Goal: Task Accomplishment & Management: Use online tool/utility

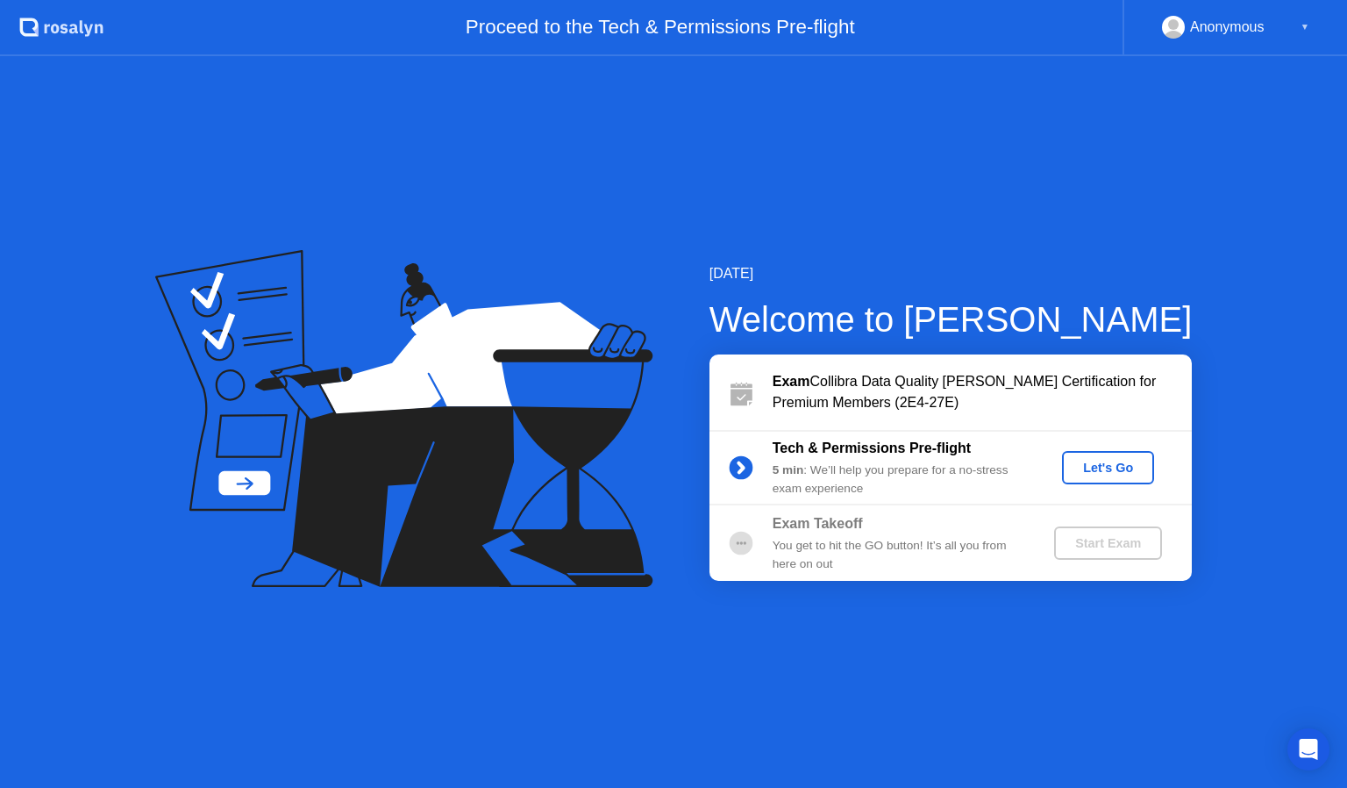
click at [1110, 468] on div "Let's Go" at bounding box center [1108, 467] width 78 height 14
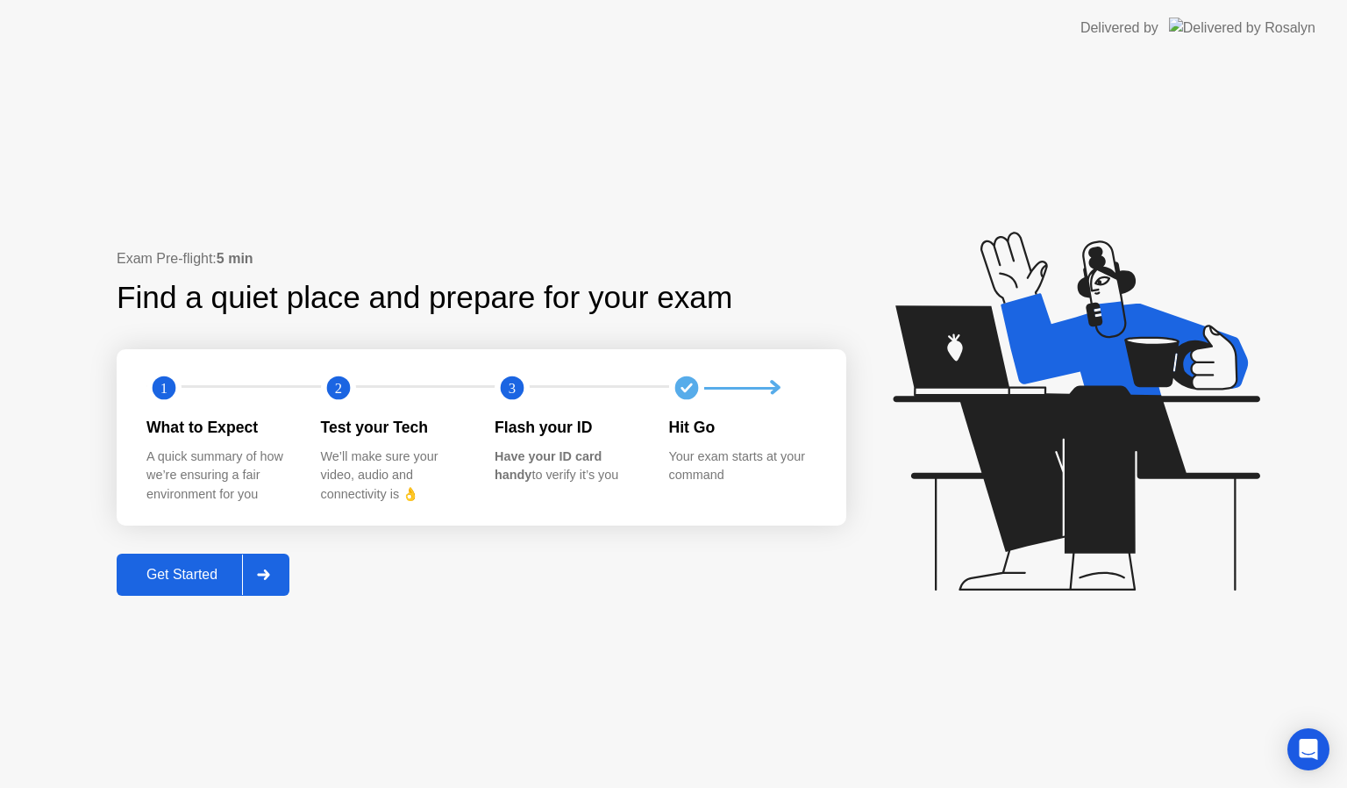
click at [195, 573] on div "Get Started" at bounding box center [182, 575] width 120 height 16
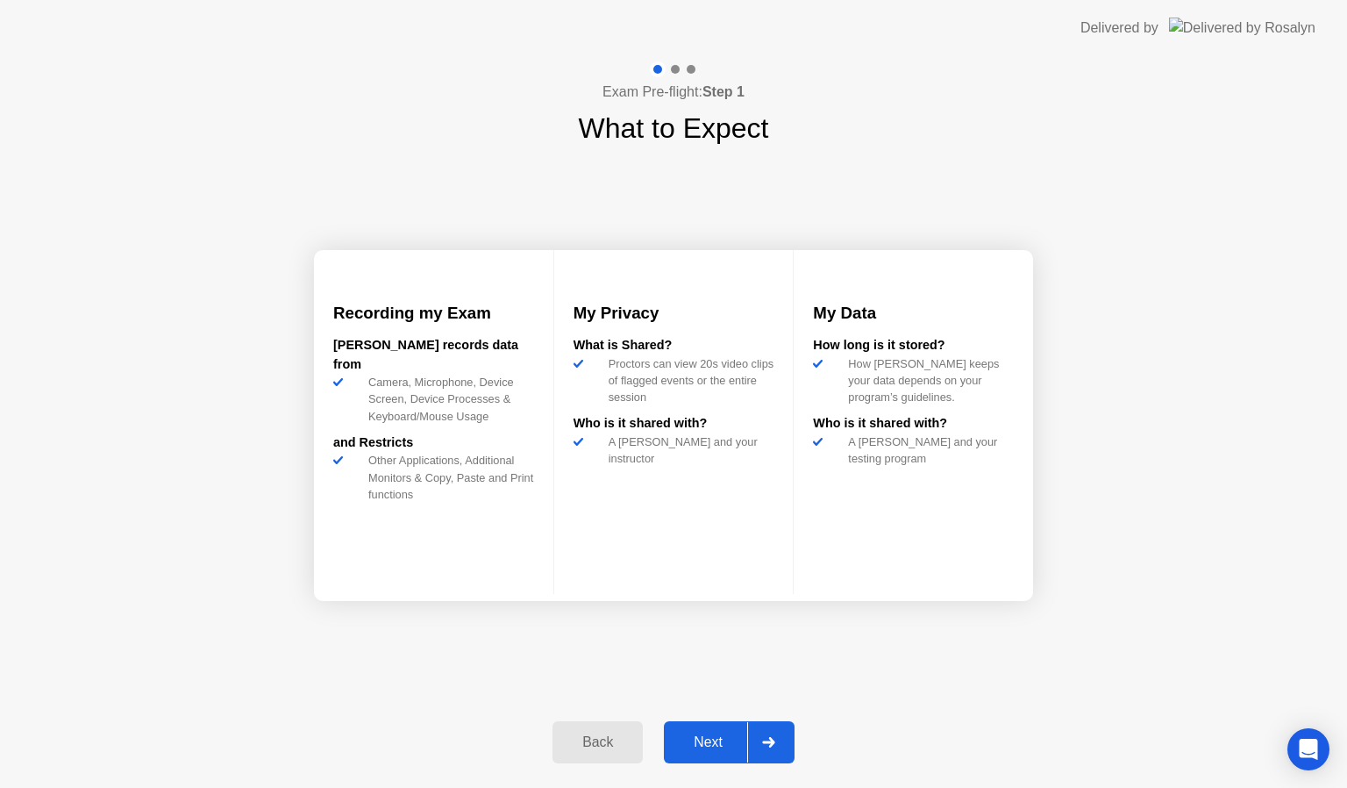
click at [717, 743] on div "Next" at bounding box center [708, 742] width 78 height 16
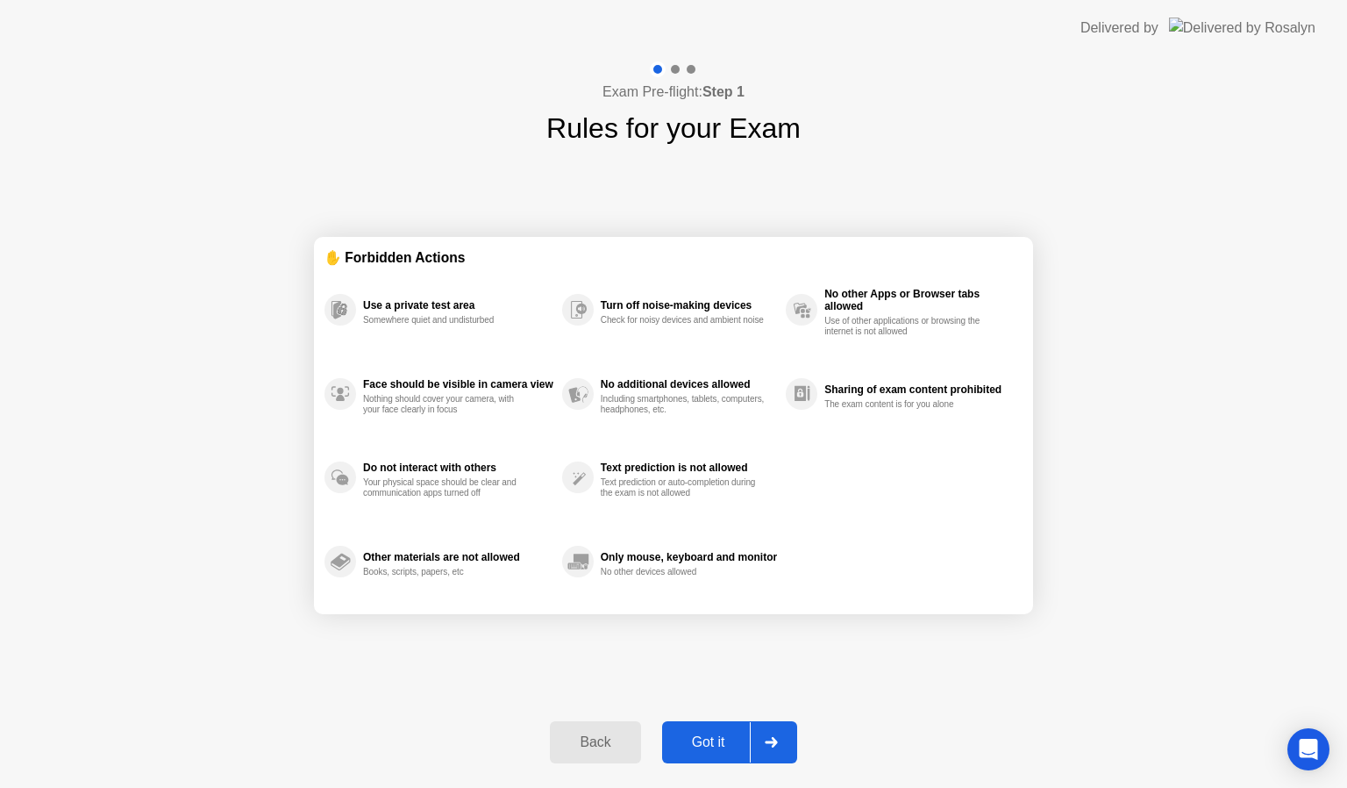
click at [714, 749] on div "Got it" at bounding box center [708, 742] width 82 height 16
select select "**********"
select select "*******"
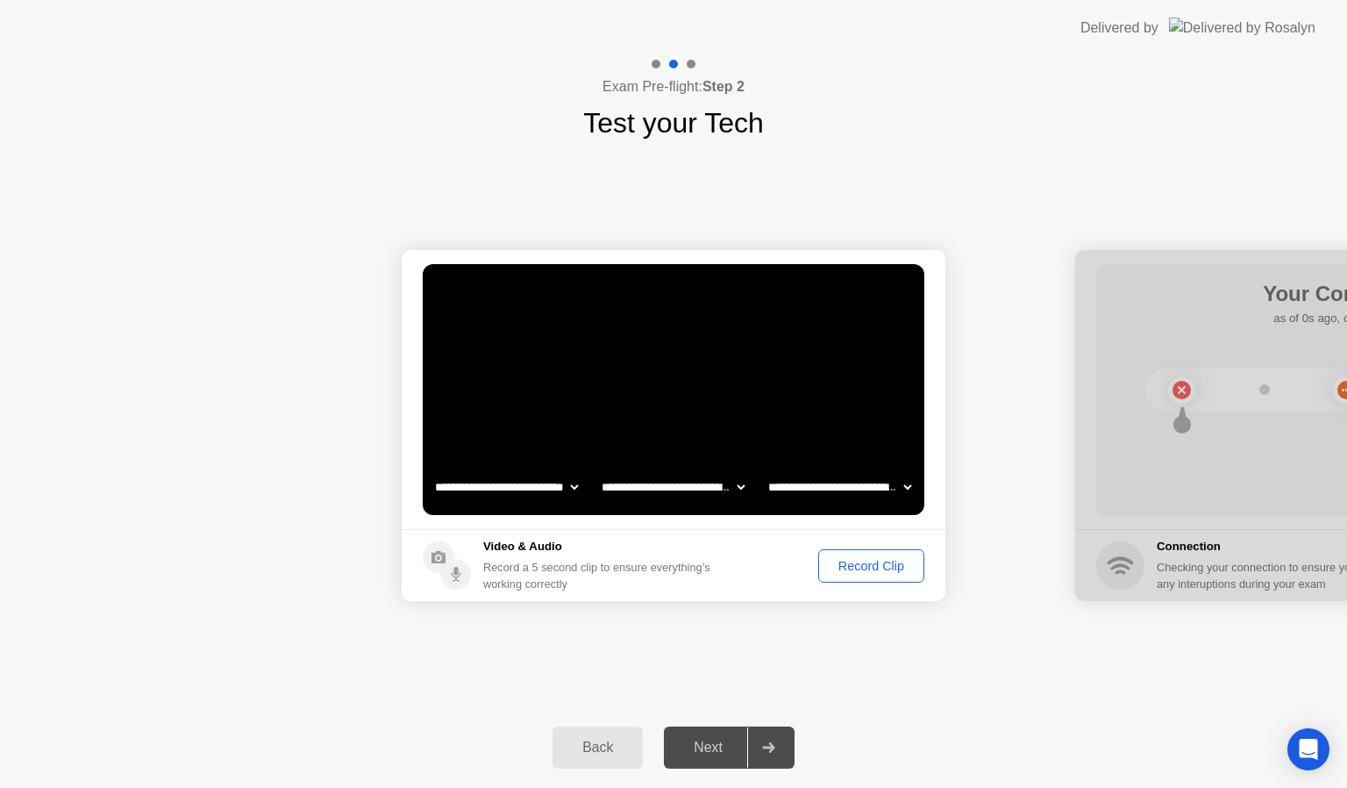
click at [856, 567] on div "Record Clip" at bounding box center [871, 566] width 94 height 14
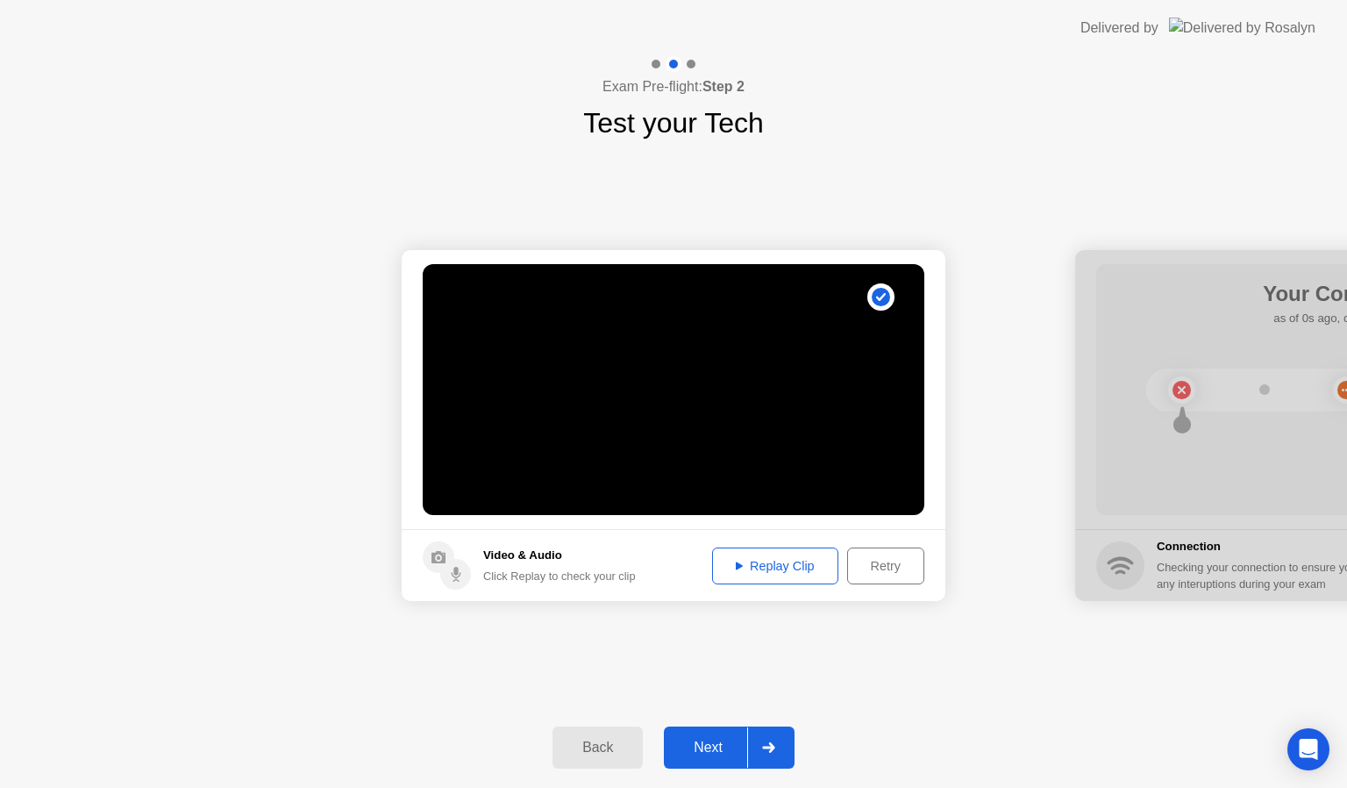
click at [791, 568] on div "Replay Clip" at bounding box center [775, 566] width 114 height 14
click at [705, 753] on div "Next" at bounding box center [708, 747] width 78 height 16
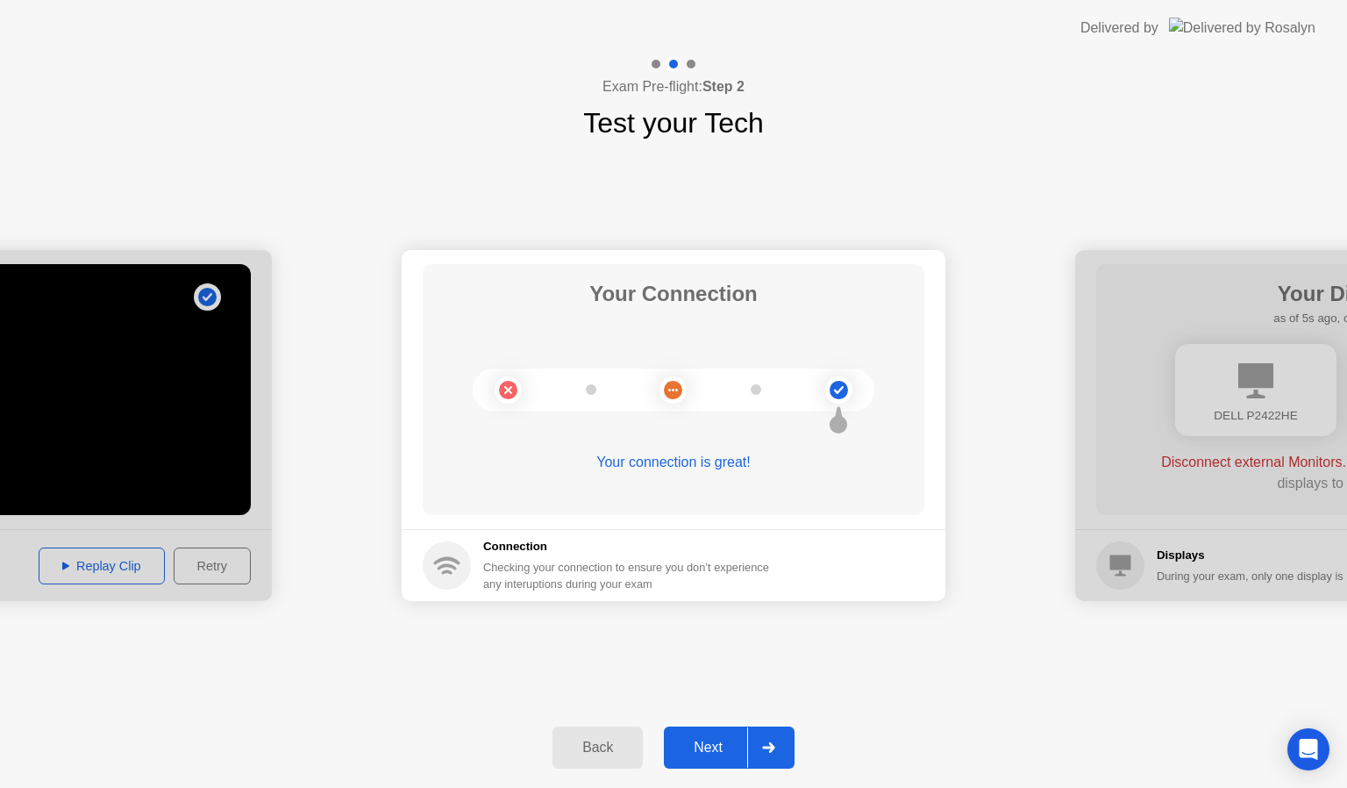
click at [704, 733] on button "Next" at bounding box center [729, 747] width 131 height 42
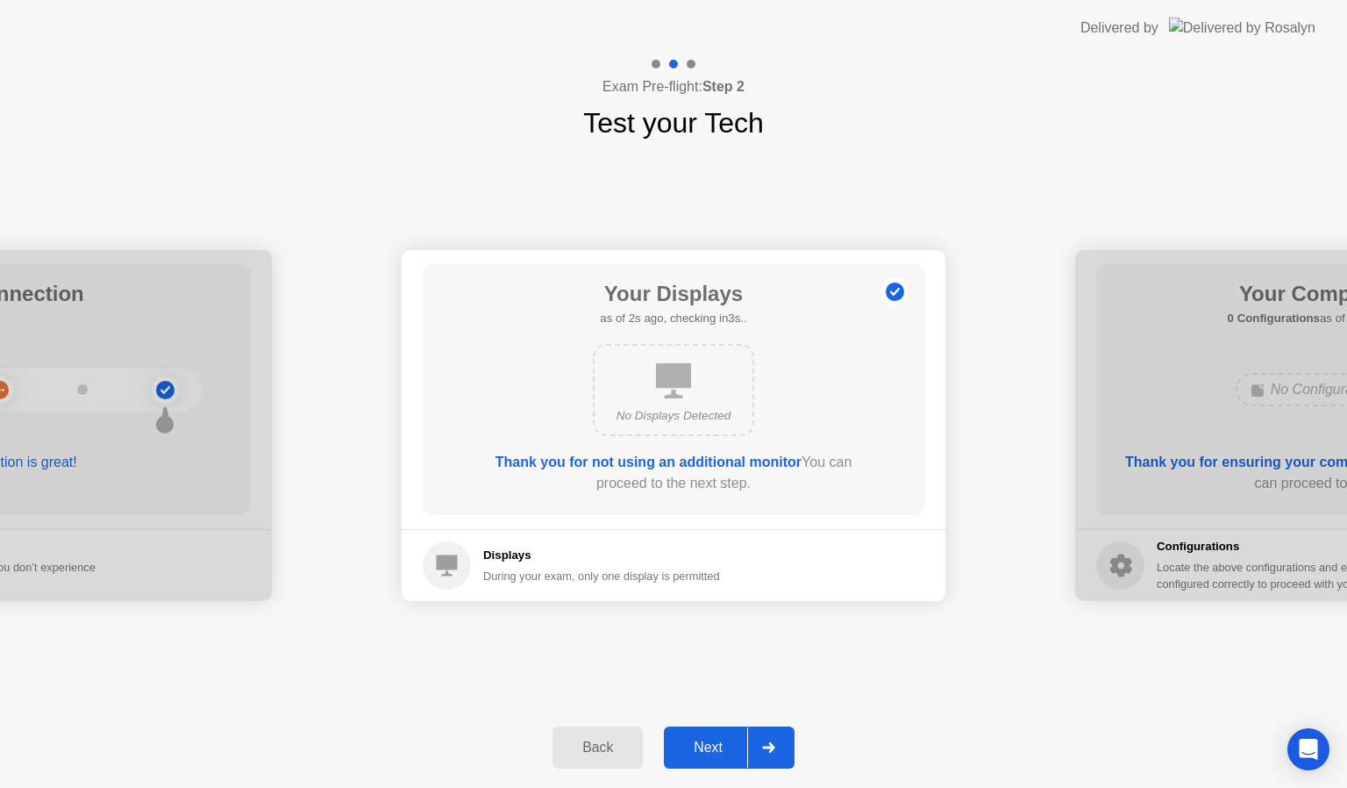
click at [698, 747] on div "Next" at bounding box center [708, 747] width 78 height 16
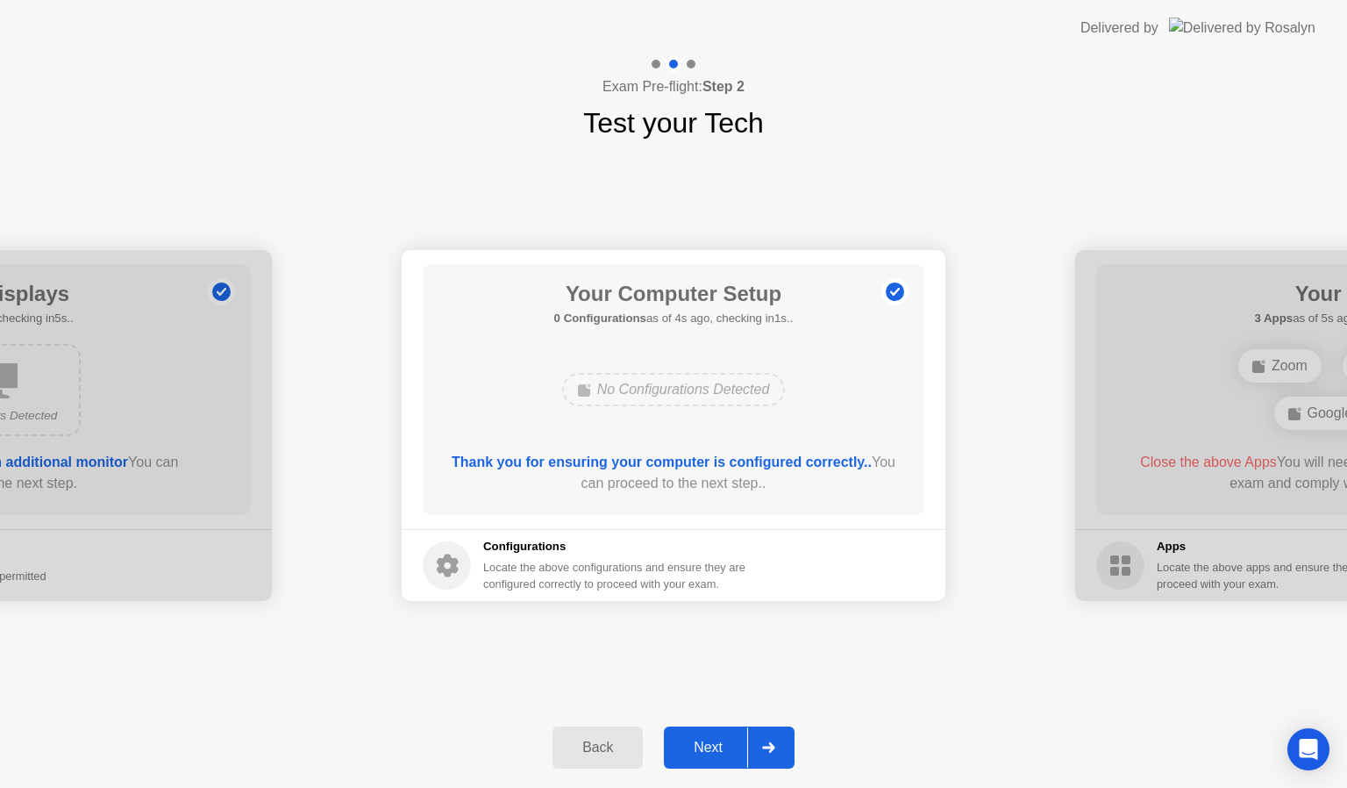
click at [698, 747] on div "Next" at bounding box center [708, 747] width 78 height 16
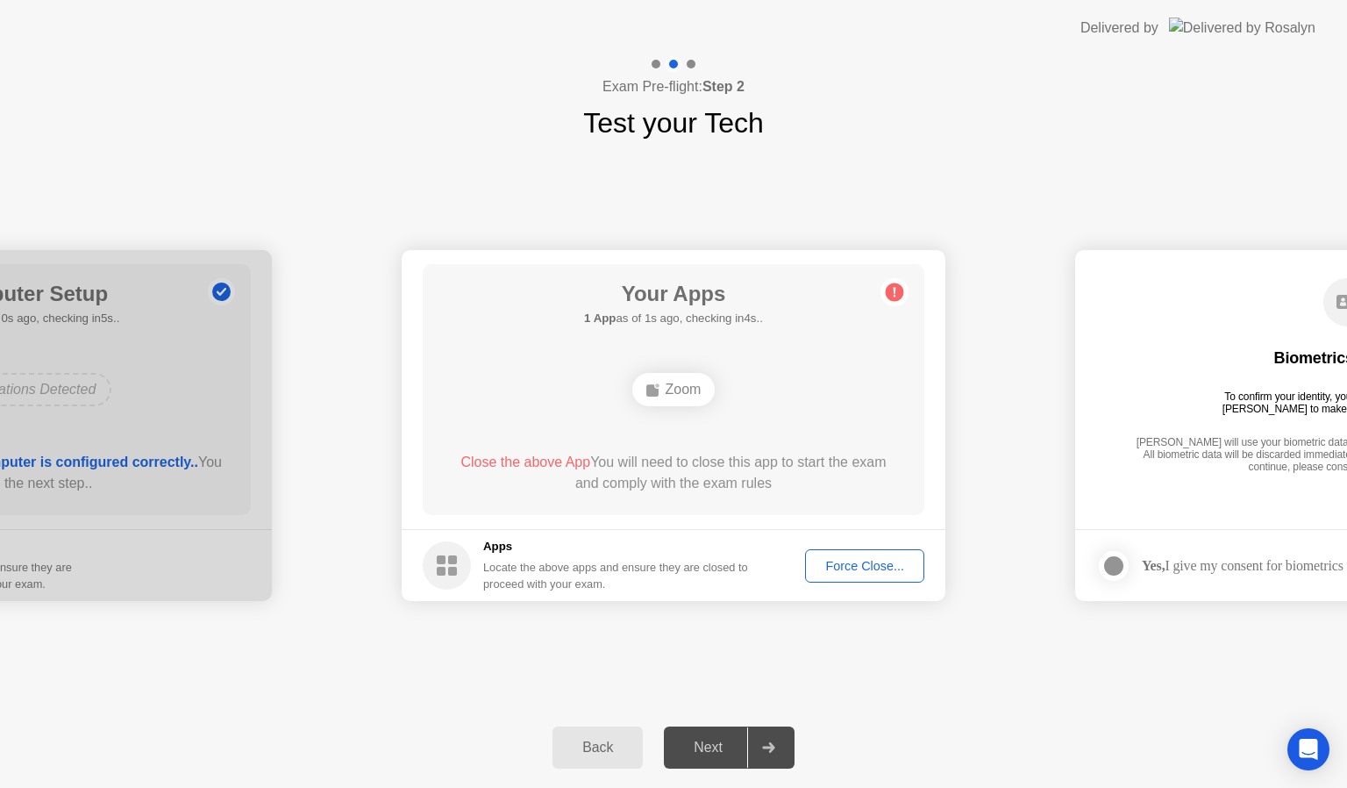
click at [888, 293] on circle at bounding box center [895, 292] width 18 height 18
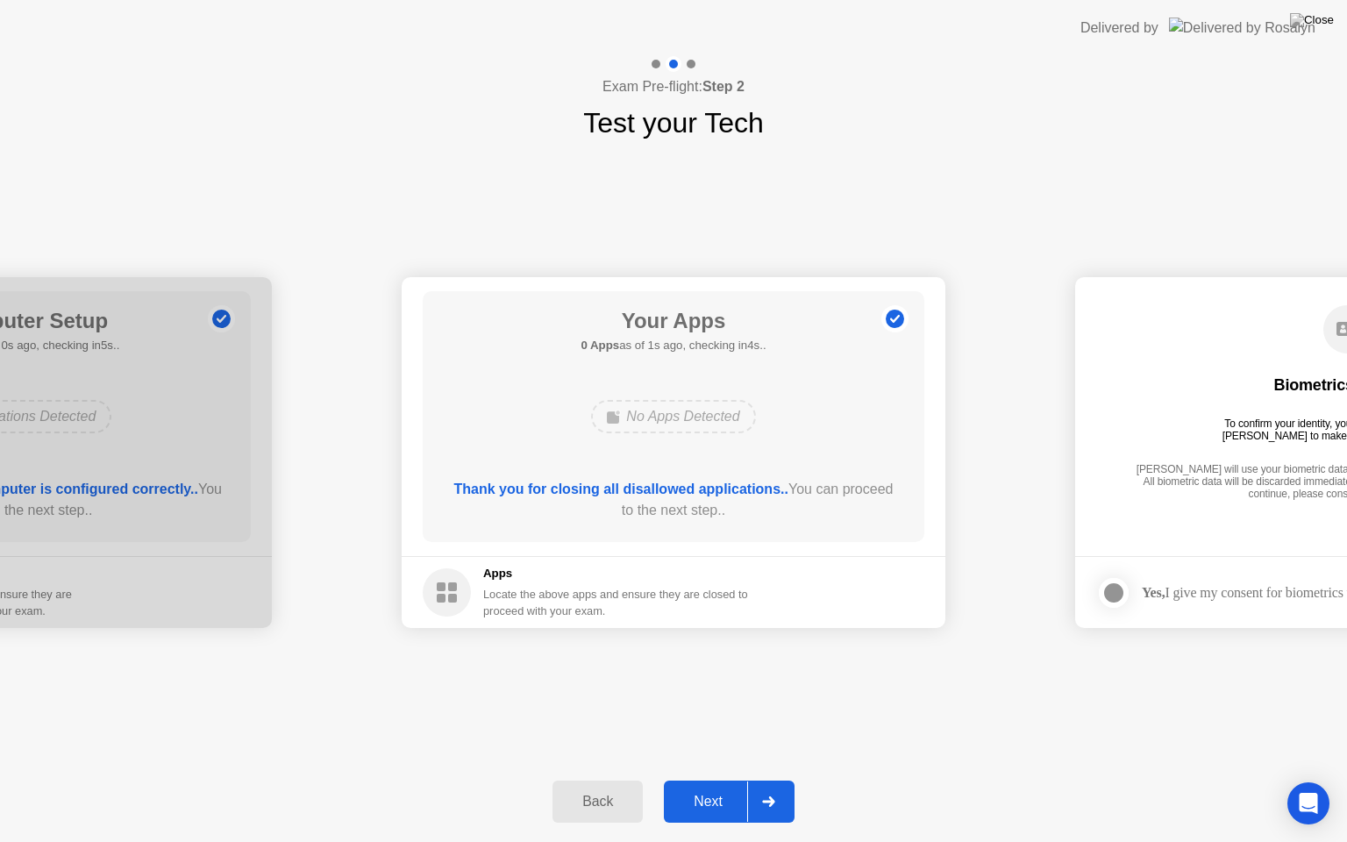
click at [710, 787] on div "Next" at bounding box center [708, 802] width 78 height 16
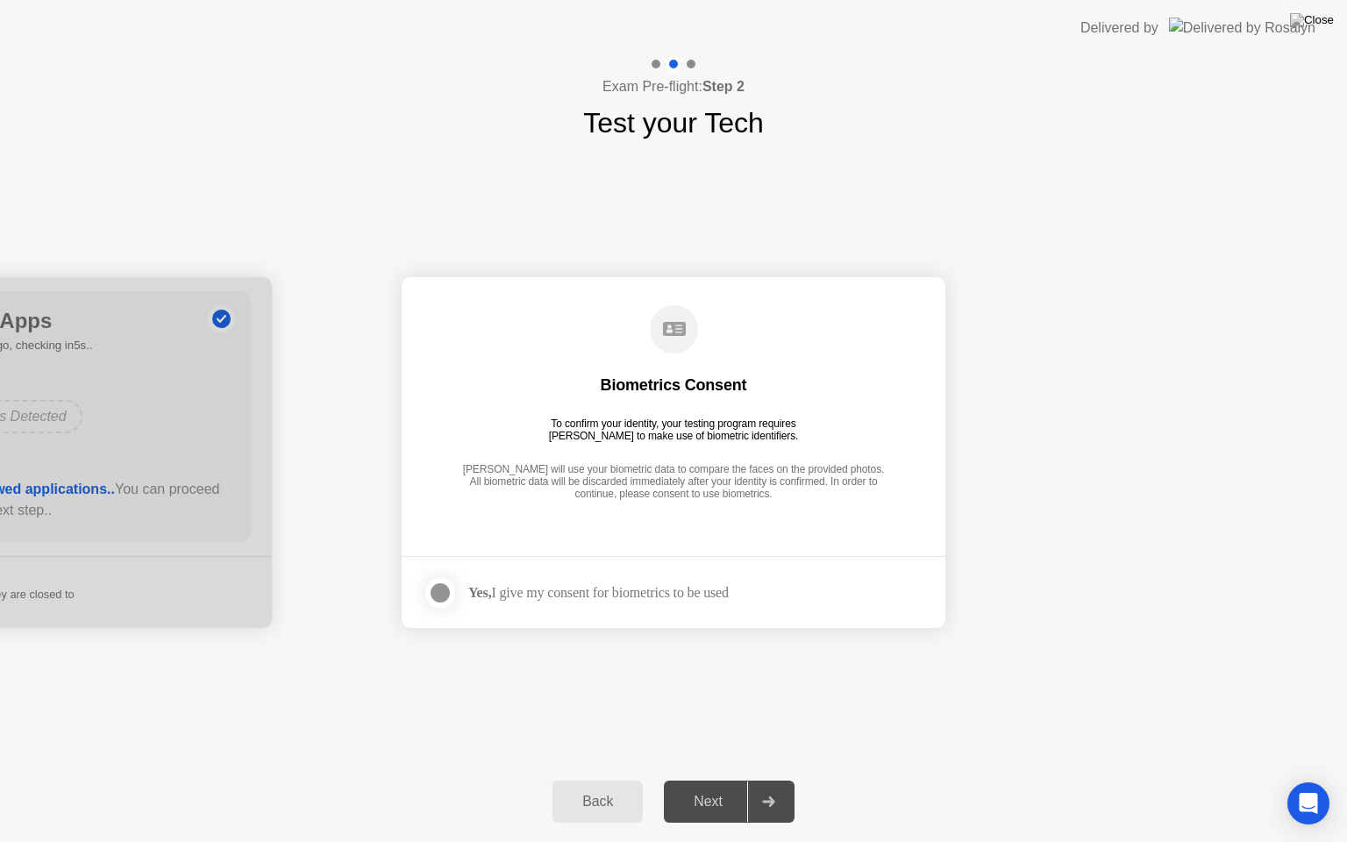
click at [438, 593] on div at bounding box center [440, 592] width 21 height 21
click at [711, 787] on div "Next" at bounding box center [708, 802] width 78 height 16
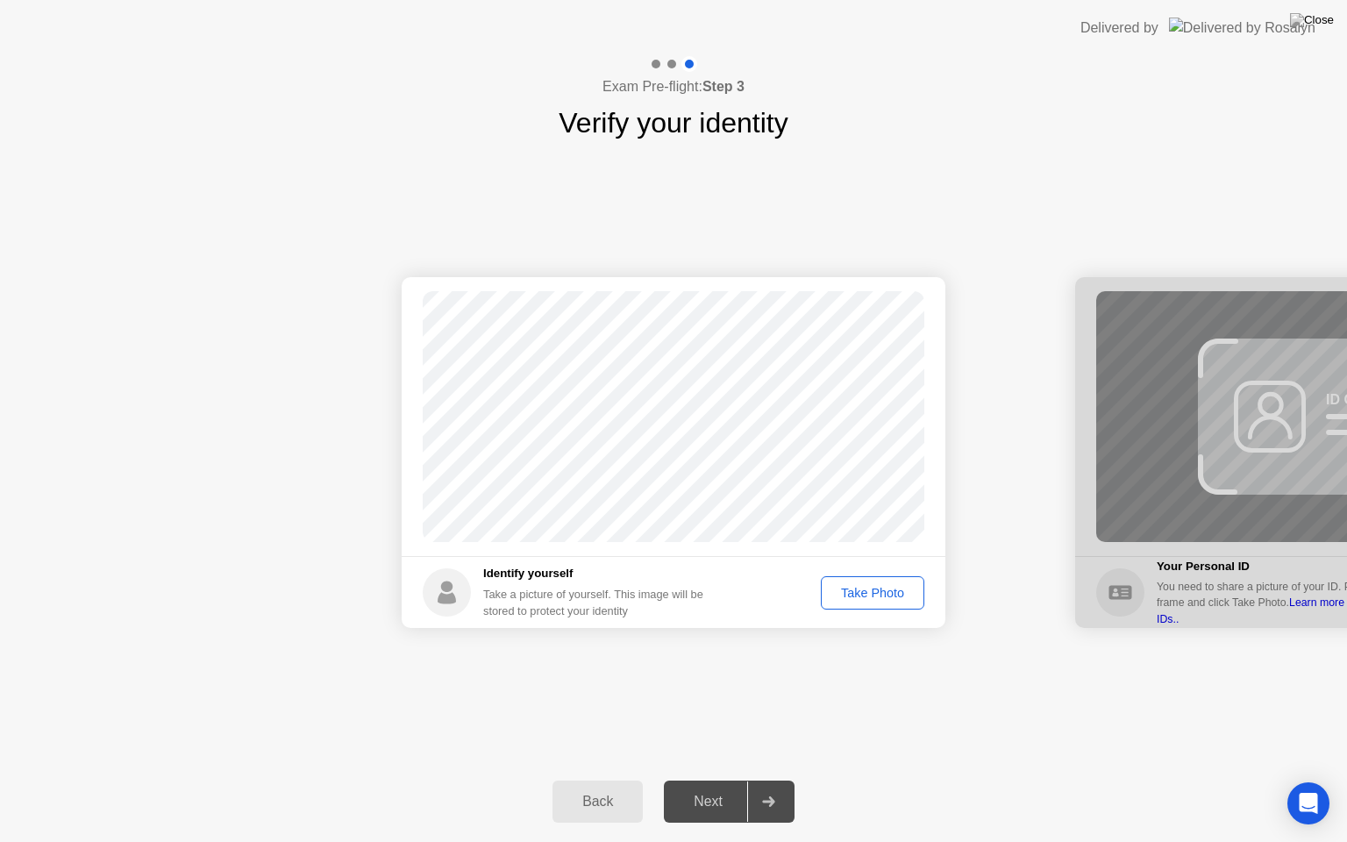
click at [866, 586] on div "Take Photo" at bounding box center [872, 593] width 91 height 14
click at [707, 787] on div "Next" at bounding box center [708, 802] width 78 height 16
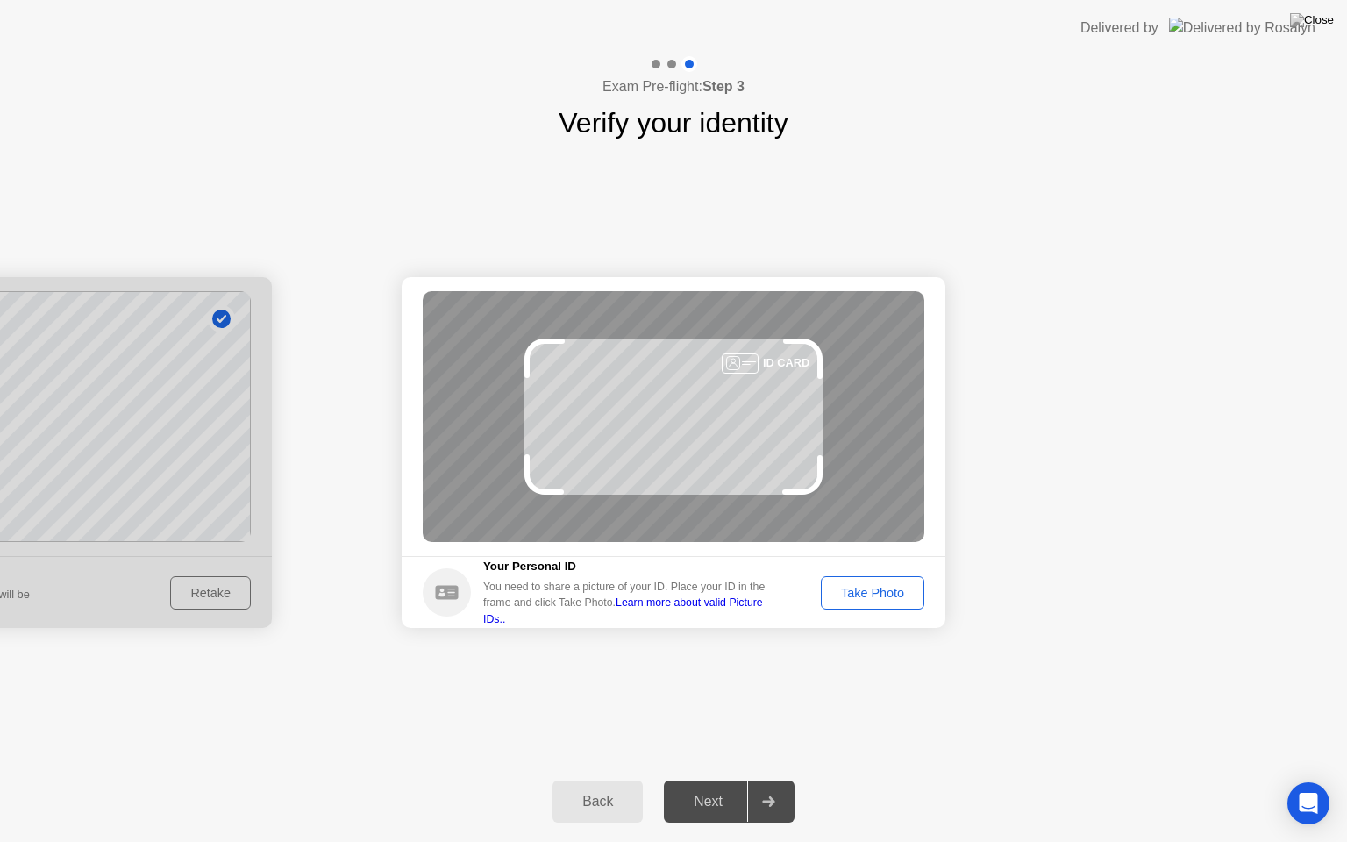
click at [904, 589] on div "Take Photo" at bounding box center [872, 593] width 91 height 14
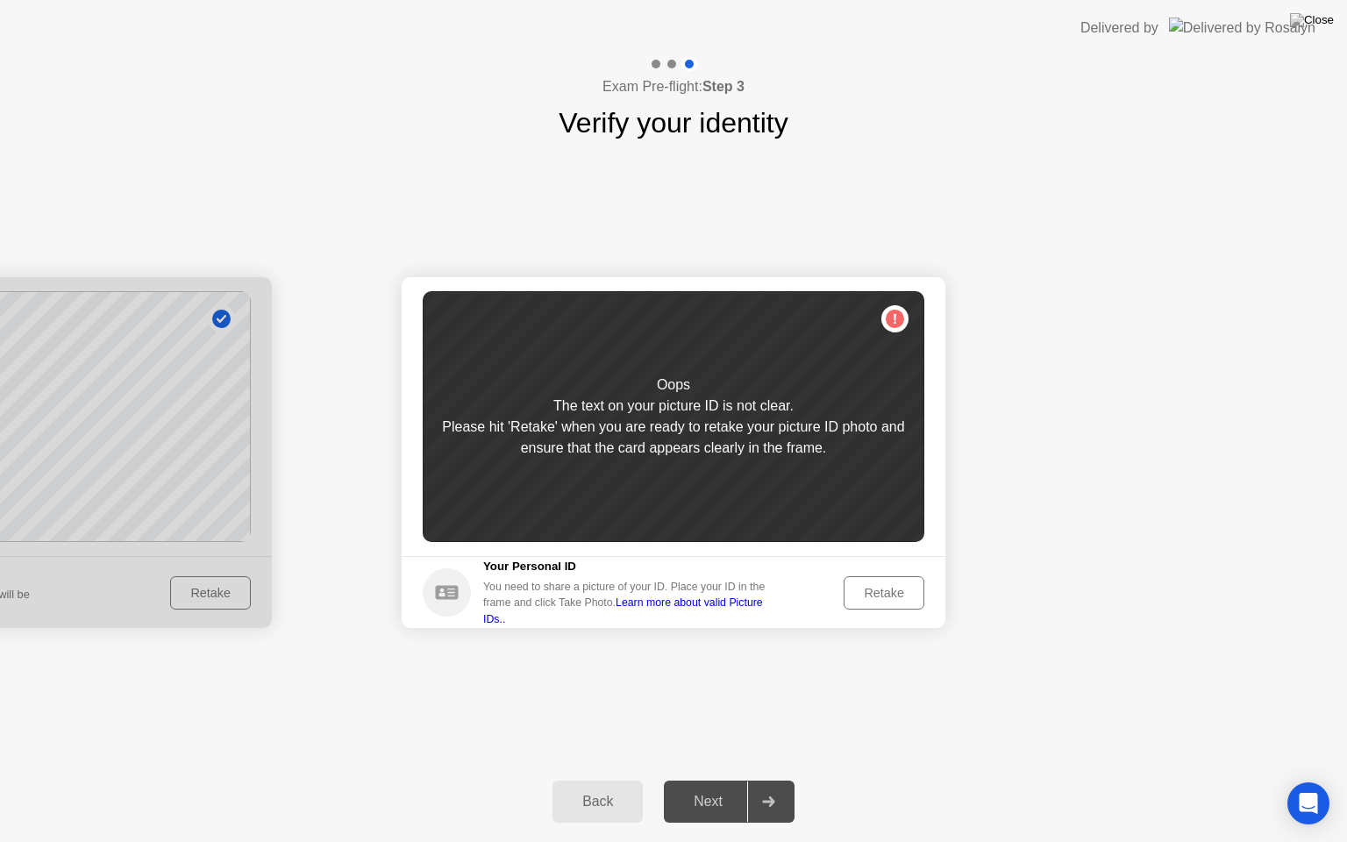
click at [904, 589] on div "Retake" at bounding box center [884, 593] width 68 height 14
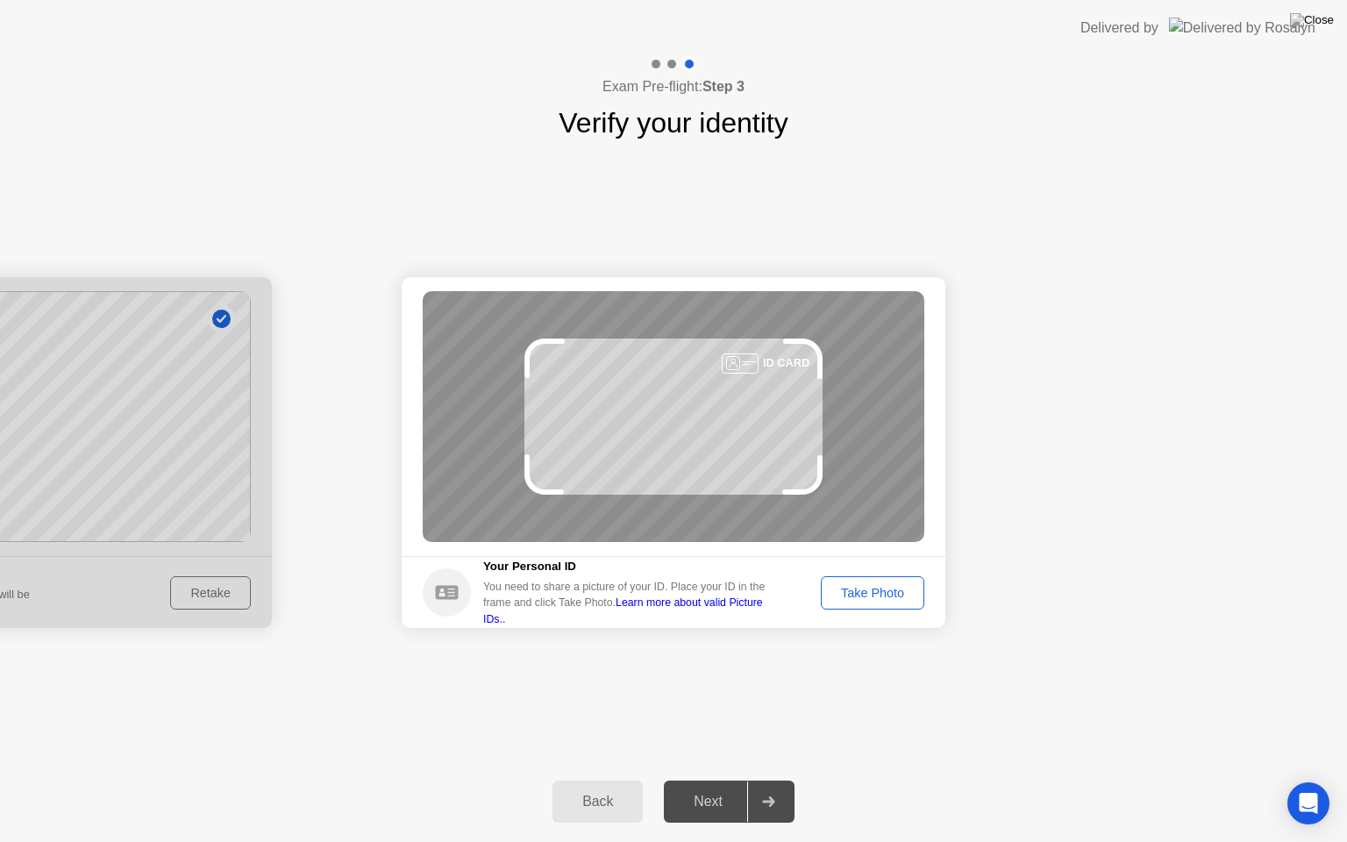
click at [904, 589] on div "Take Photo" at bounding box center [872, 593] width 91 height 14
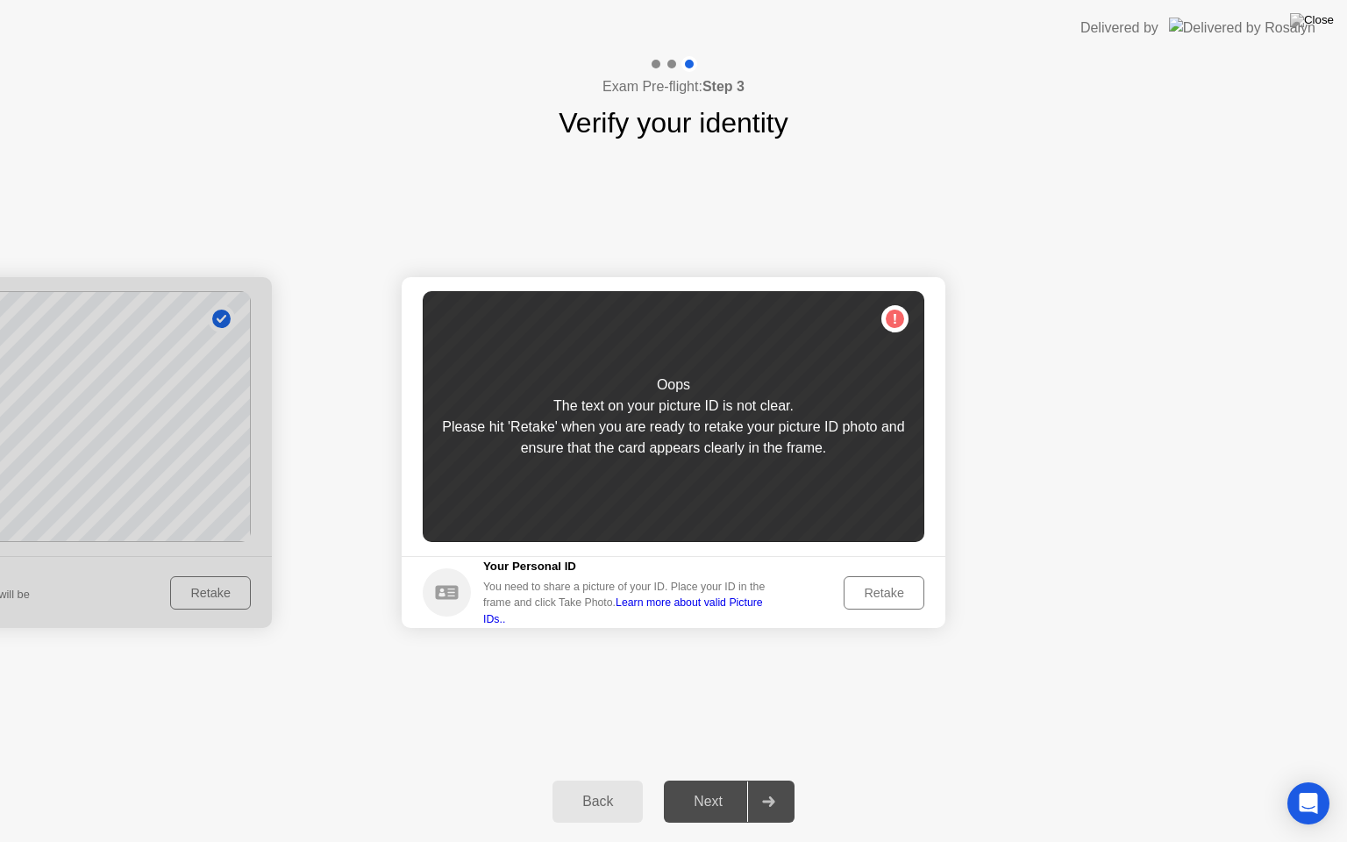
click at [904, 589] on div "Retake" at bounding box center [884, 593] width 68 height 14
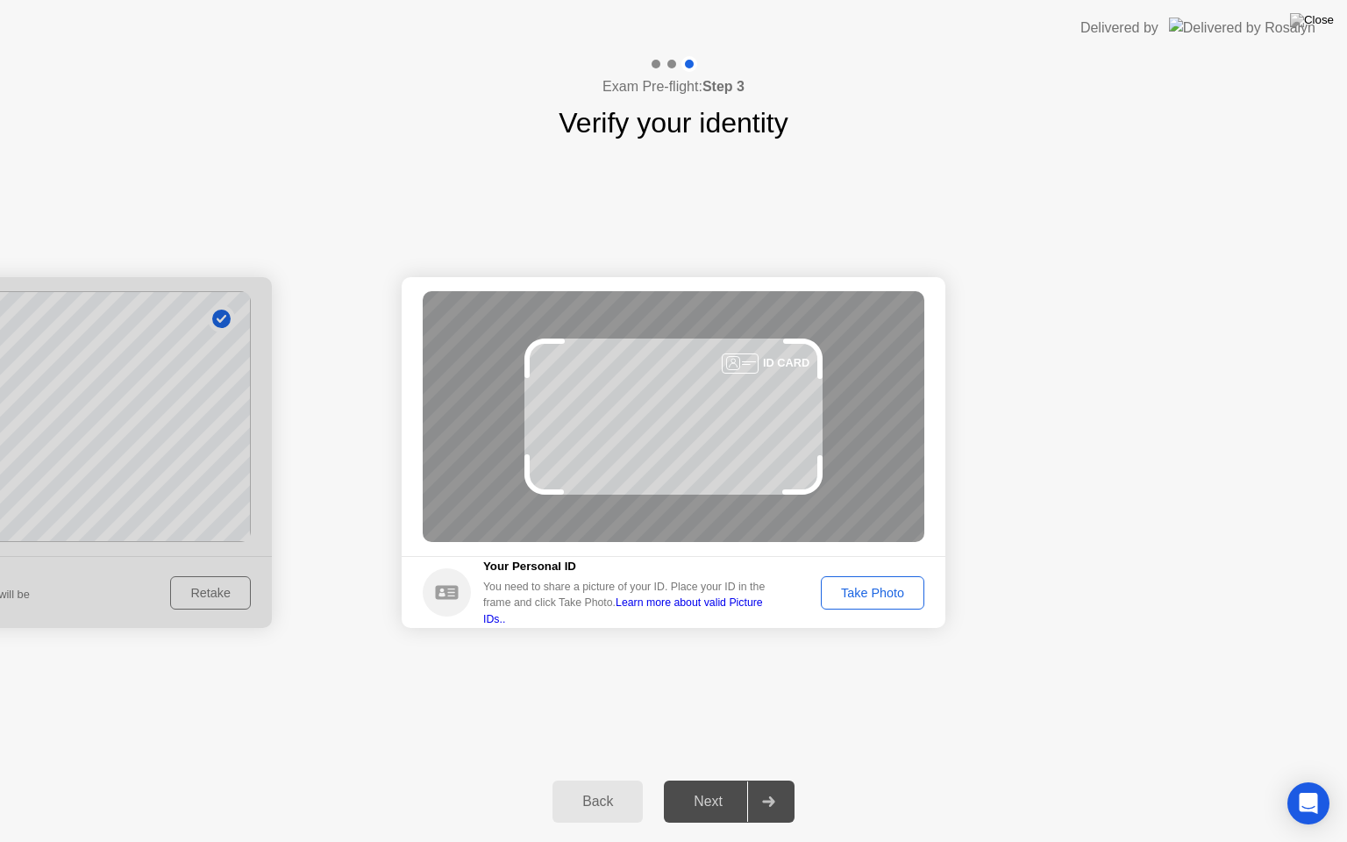
click at [904, 589] on div "Take Photo" at bounding box center [872, 593] width 91 height 14
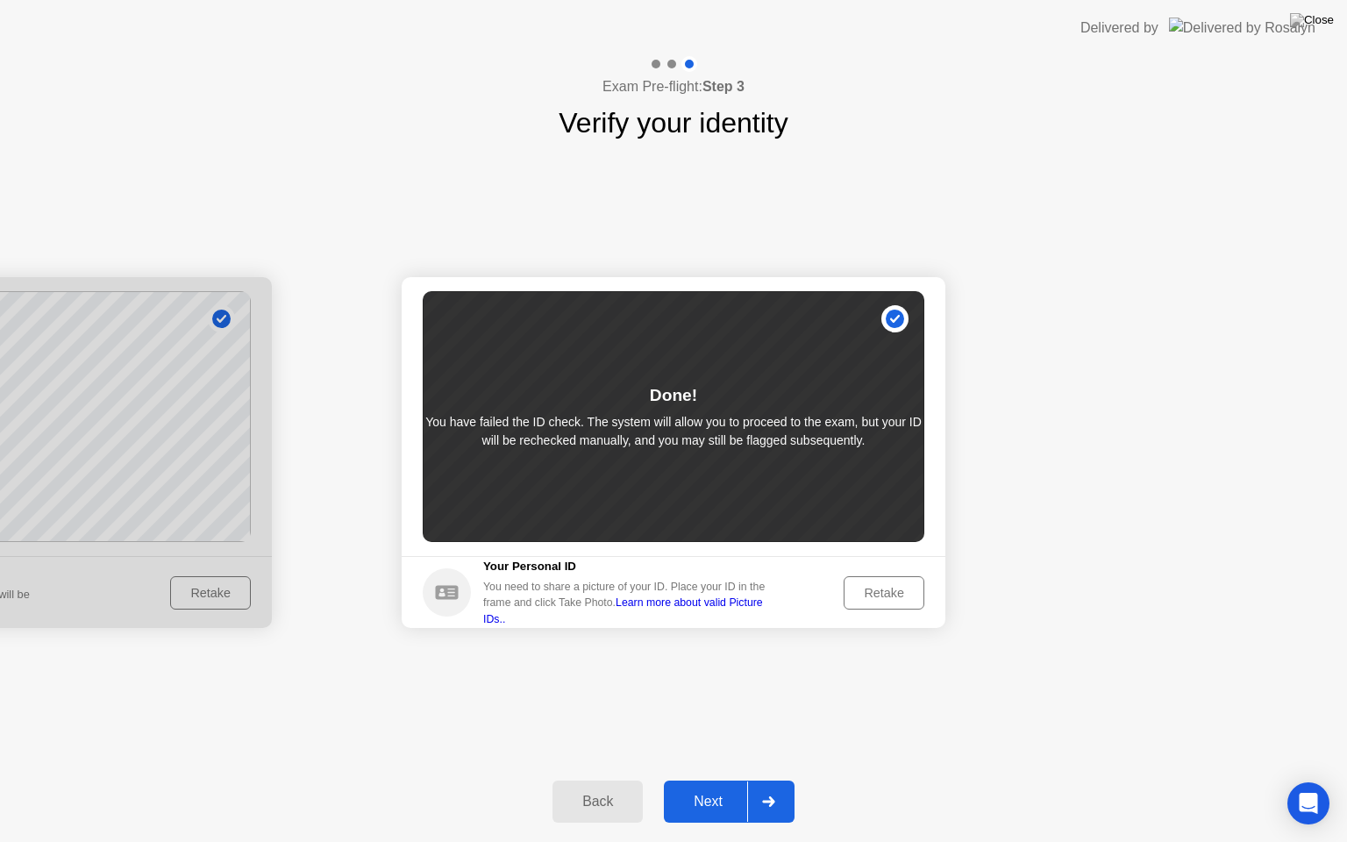
click at [904, 589] on div "Retake" at bounding box center [884, 593] width 68 height 14
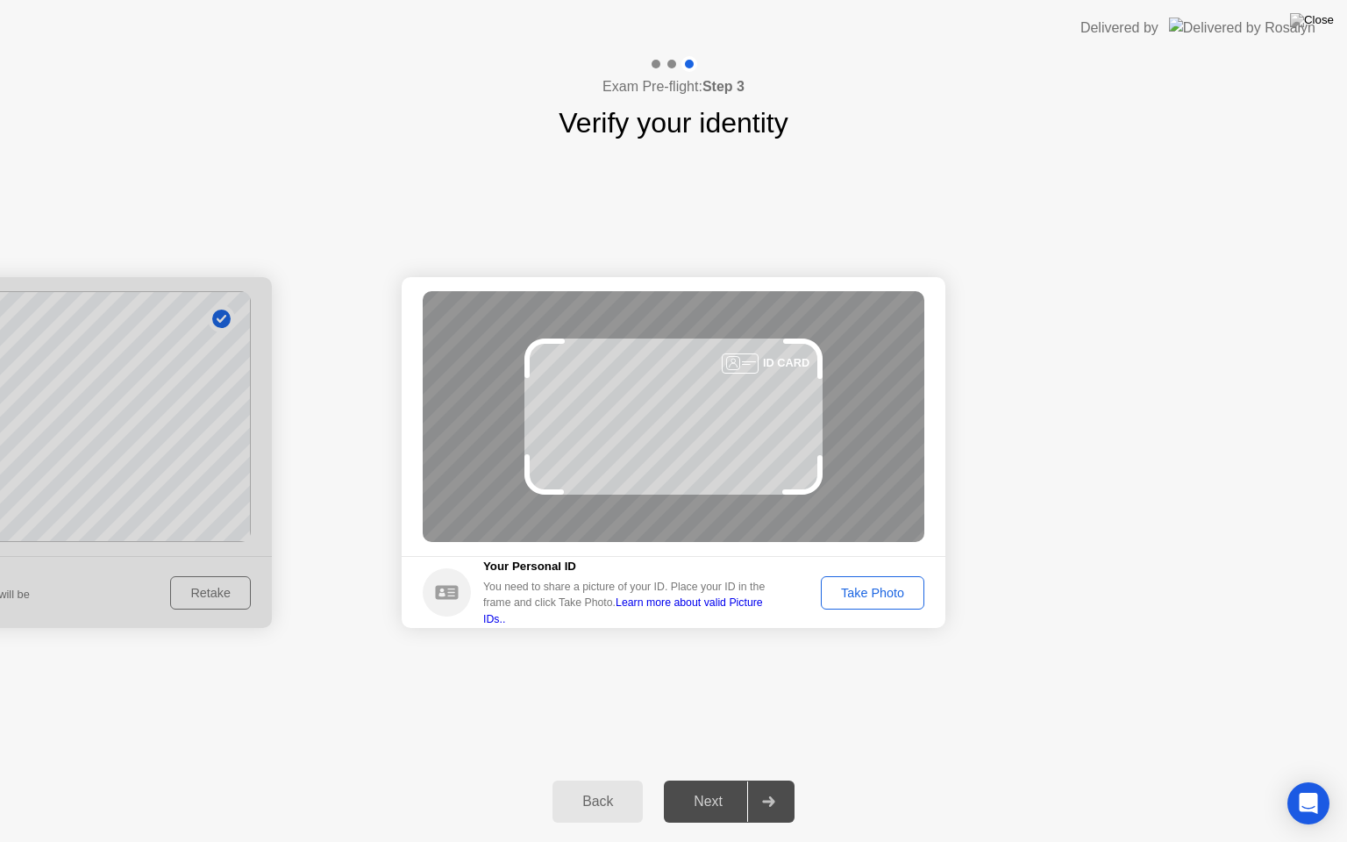
click at [904, 589] on div "Take Photo" at bounding box center [872, 593] width 91 height 14
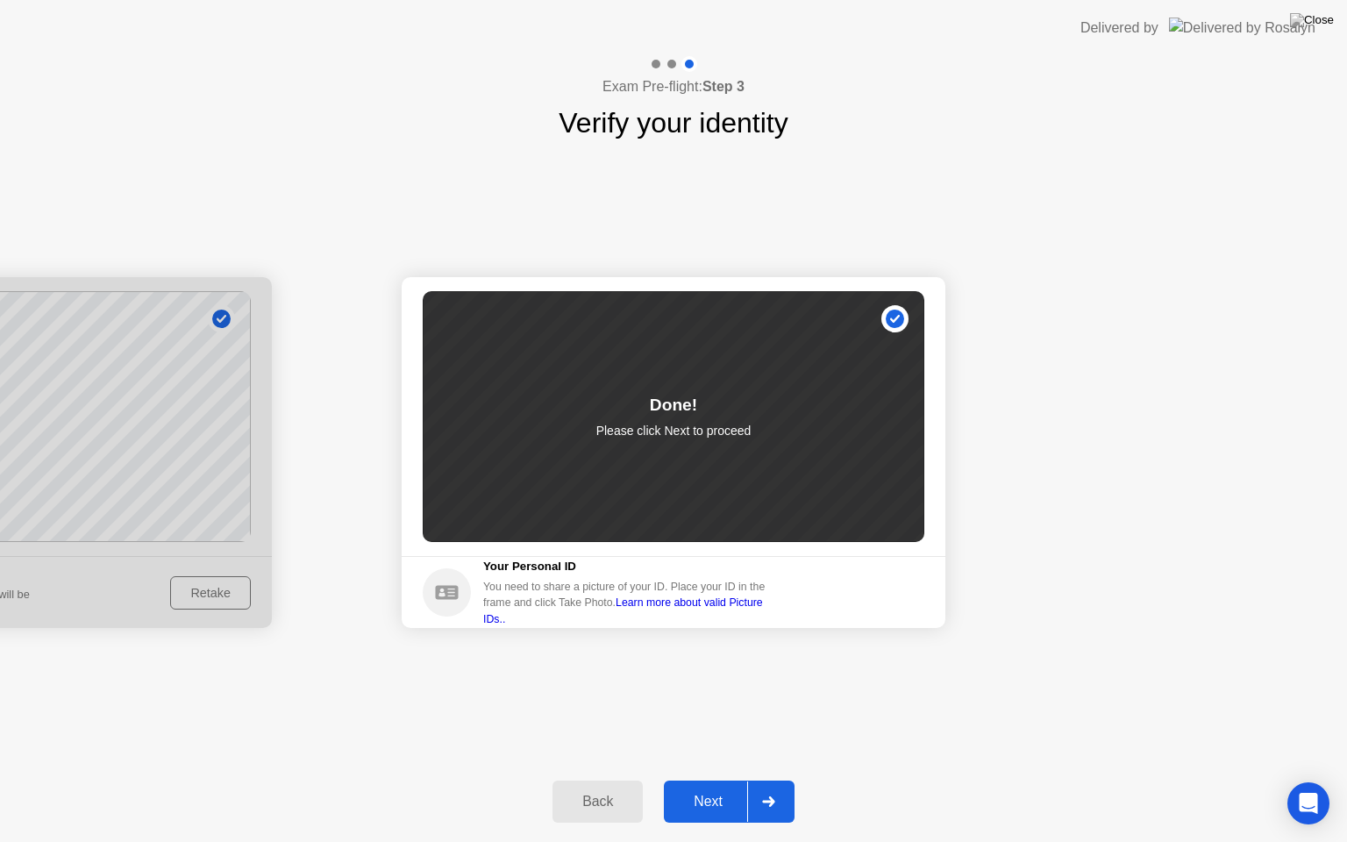
click at [719, 787] on button "Next" at bounding box center [729, 802] width 131 height 42
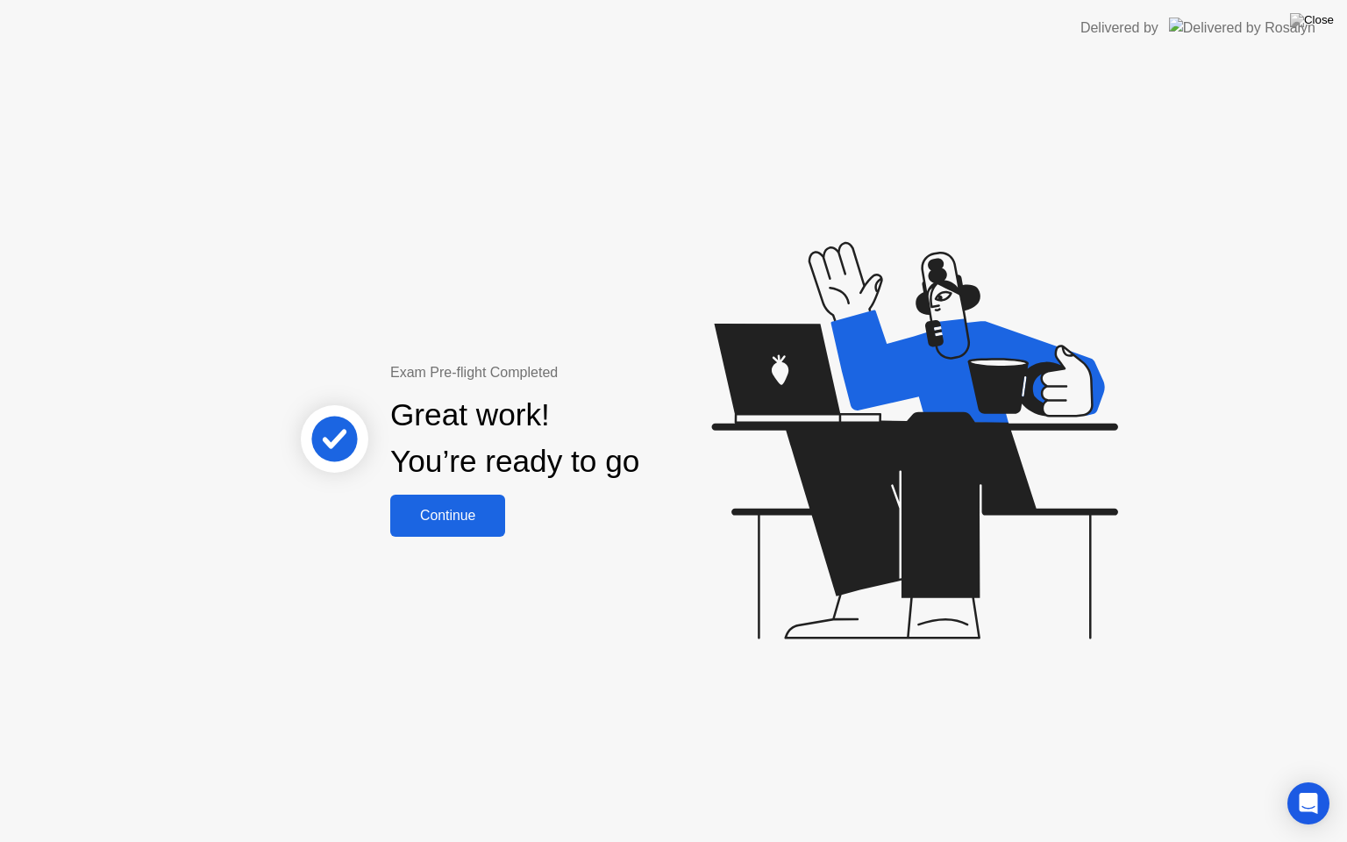
click at [455, 540] on div "Exam Pre-flight Completed Great work! You’re ready to go Continue" at bounding box center [673, 449] width 1347 height 786
click at [460, 508] on div "Continue" at bounding box center [448, 516] width 104 height 16
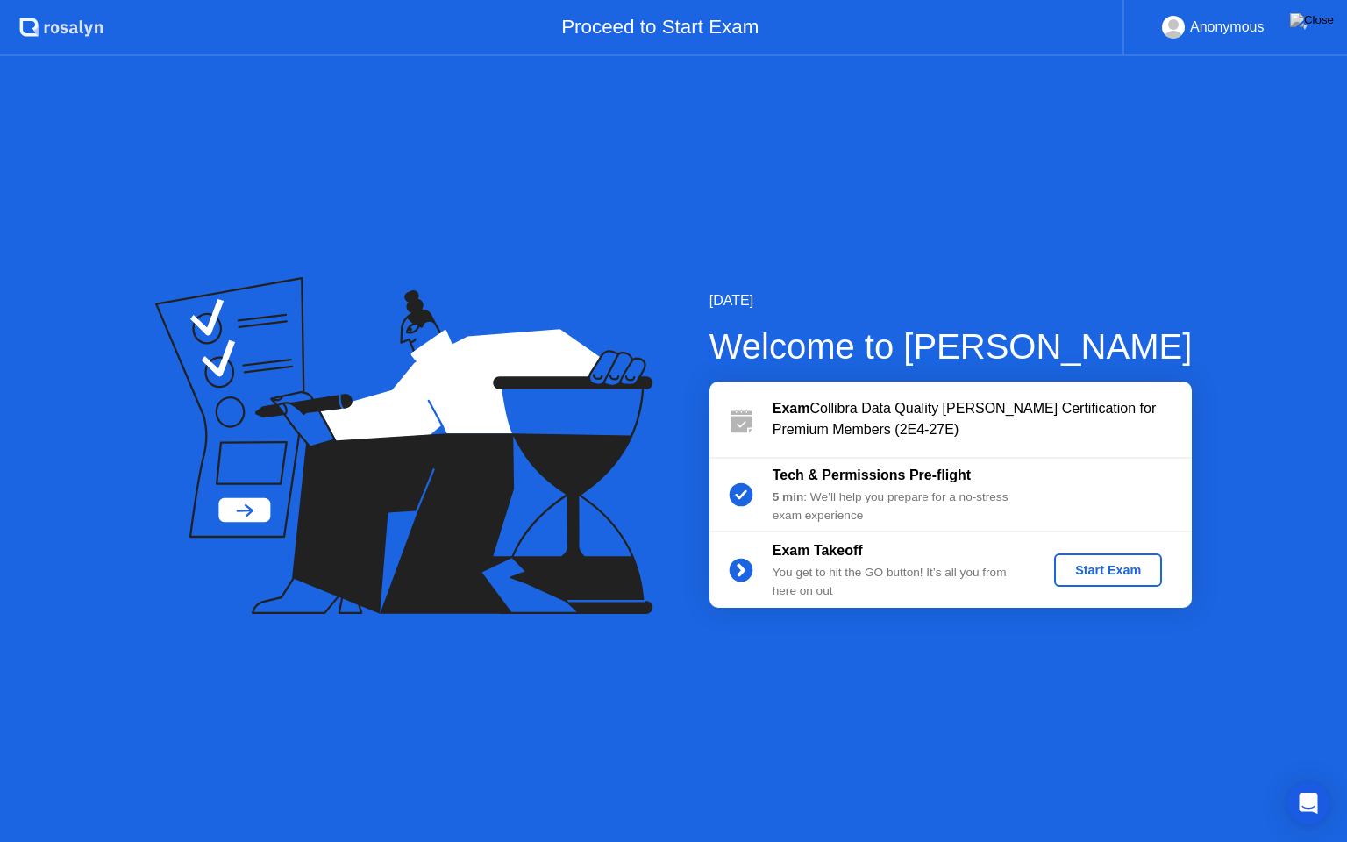
click at [1133, 571] on div "Start Exam" at bounding box center [1108, 570] width 94 height 14
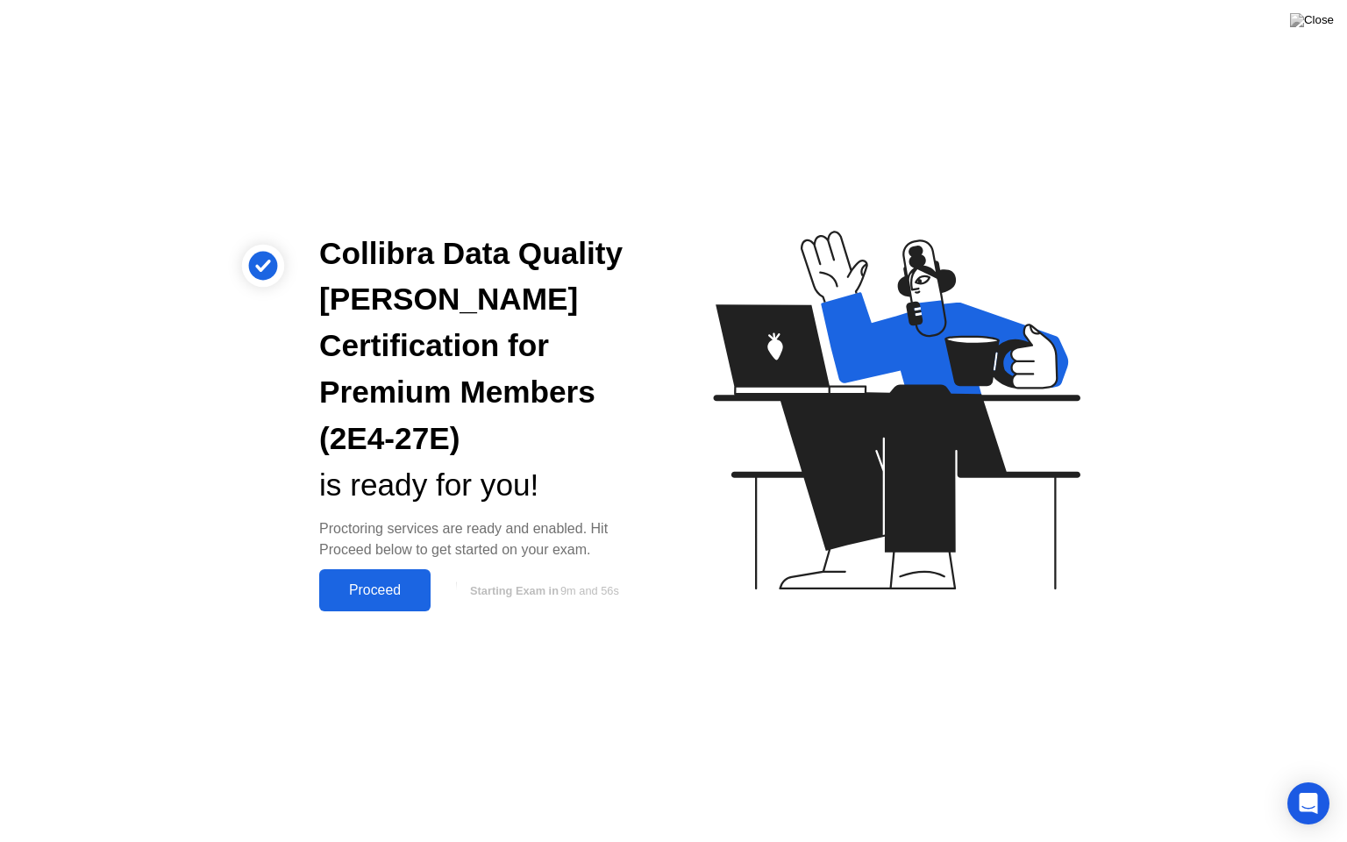
click at [365, 582] on div "Proceed" at bounding box center [375, 590] width 101 height 16
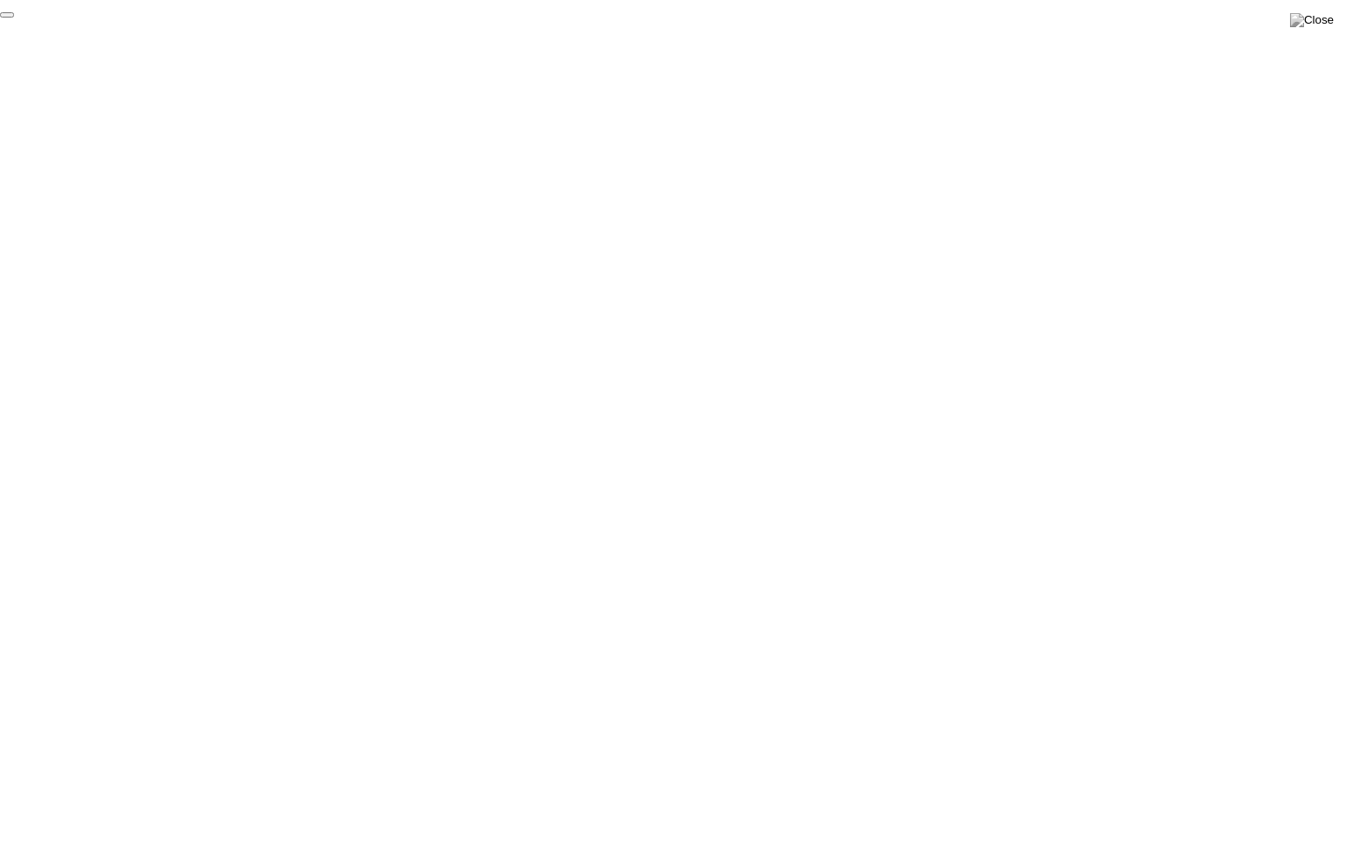
click at [14, 18] on button "End Proctoring Session" at bounding box center [7, 14] width 14 height 5
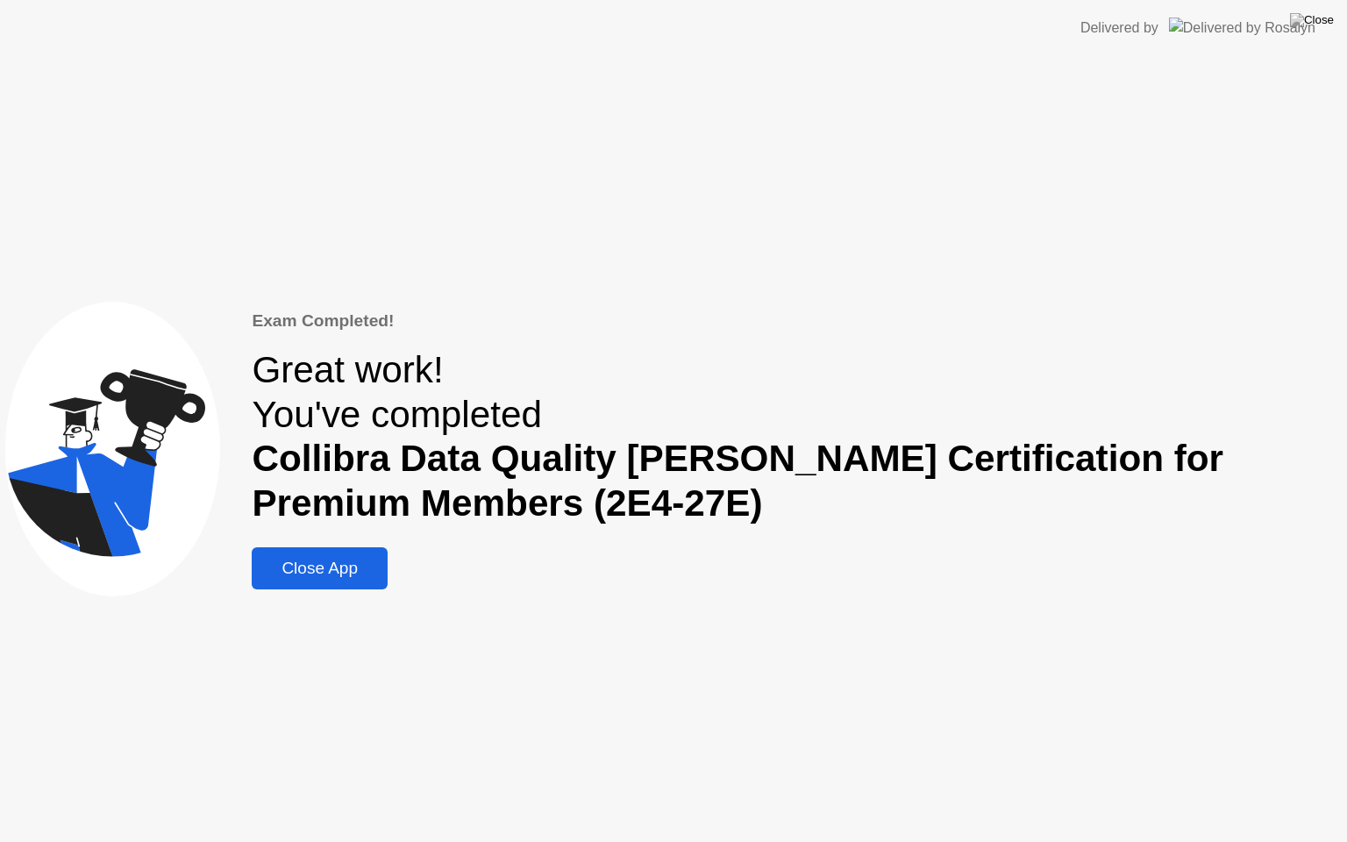
click at [336, 576] on div "Close App" at bounding box center [319, 568] width 125 height 19
